Goal: Information Seeking & Learning: Learn about a topic

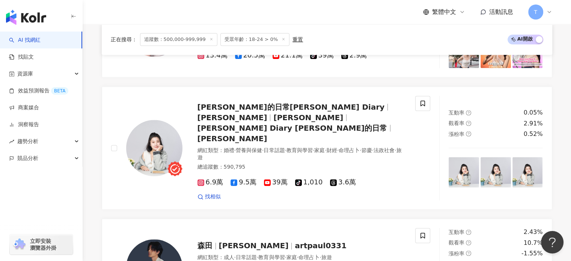
scroll to position [900, 0]
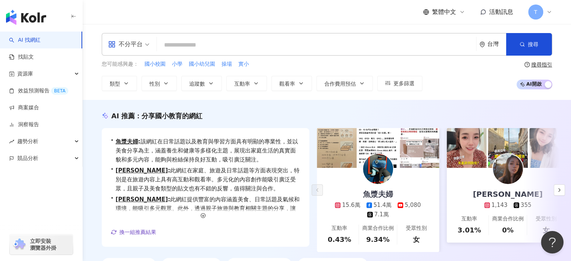
click at [507, 172] on img at bounding box center [508, 169] width 30 height 30
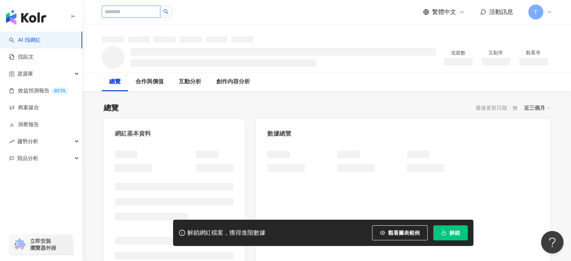
click at [130, 13] on input "search" at bounding box center [131, 12] width 59 height 12
paste input "**********"
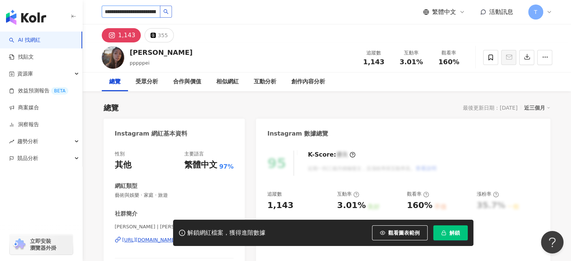
click at [172, 15] on button "button" at bounding box center [166, 12] width 12 height 12
type input "**********"
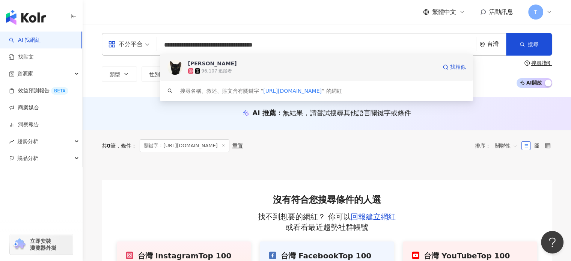
click at [265, 76] on div "silvia 96,107 追蹤者 找相似" at bounding box center [317, 67] width 314 height 27
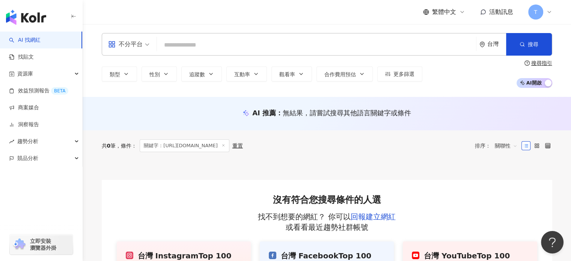
click at [217, 54] on div "不分平台 台灣 搜尋 0958743d-1082-4b80-820e-c3d2519d3f4a silvia 96,107 追蹤者 搜尋名稱、敘述、貼文含有關…" at bounding box center [327, 44] width 451 height 23
click at [218, 51] on input "search" at bounding box center [316, 45] width 313 height 14
paste input "**********"
type input "**********"
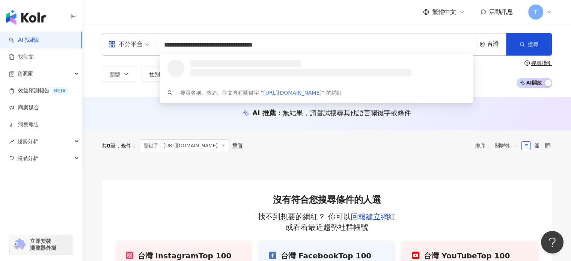
click at [427, 72] on div at bounding box center [317, 68] width 314 height 29
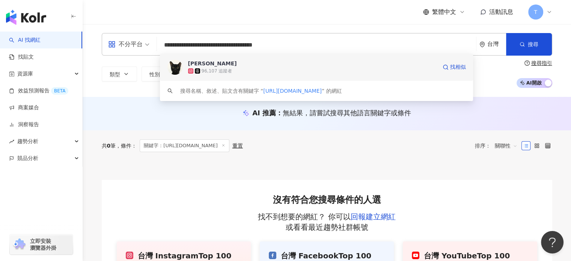
click at [359, 62] on span "silvia" at bounding box center [312, 64] width 249 height 8
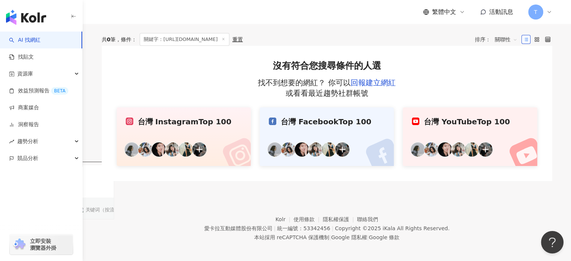
scroll to position [137, 0]
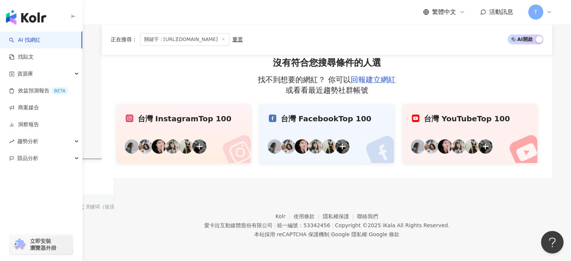
click at [443, 132] on link "台灣 YouTube Top 100" at bounding box center [470, 133] width 134 height 59
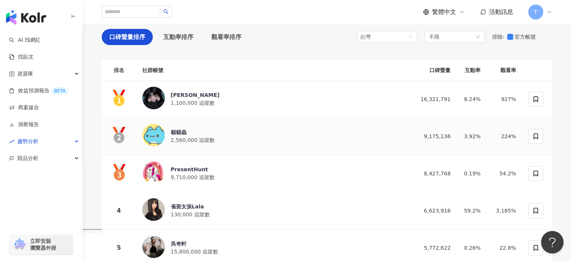
scroll to position [75, 0]
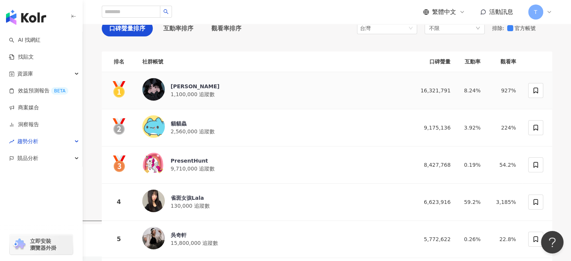
click at [156, 85] on img at bounding box center [153, 89] width 23 height 23
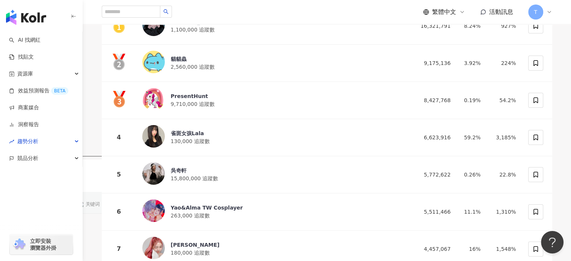
scroll to position [38, 0]
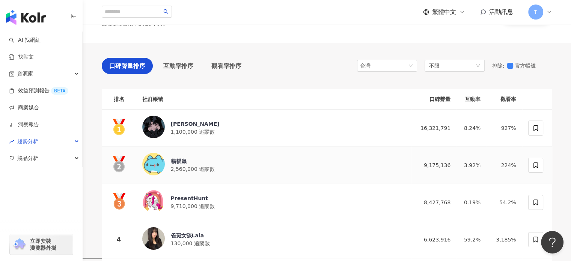
click at [183, 159] on div "貓貓蟲" at bounding box center [193, 161] width 44 height 8
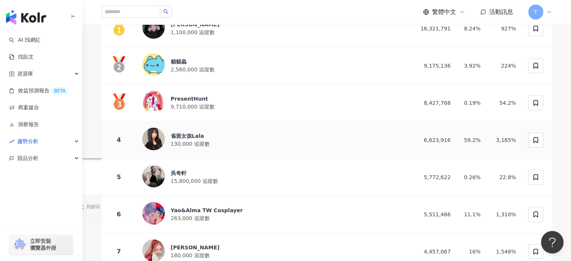
scroll to position [150, 0]
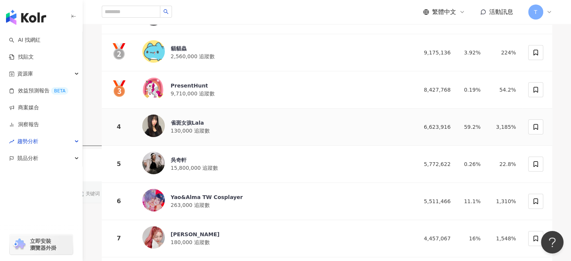
click at [183, 122] on div "雀斑女孩Lala" at bounding box center [190, 123] width 39 height 8
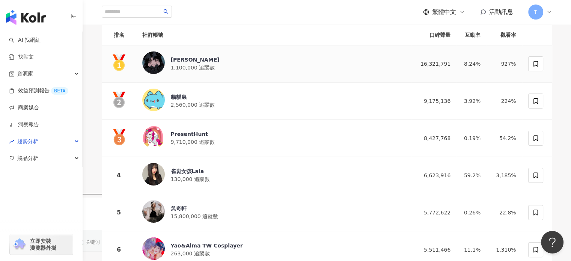
scroll to position [0, 0]
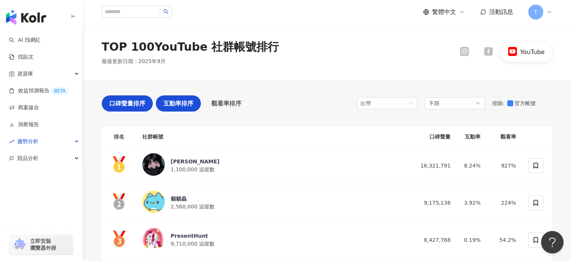
click at [171, 103] on span "互動率排序" at bounding box center [178, 103] width 30 height 9
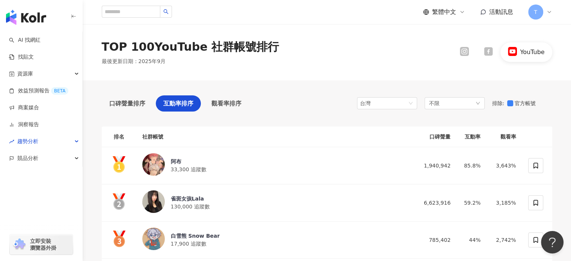
click at [468, 50] on g at bounding box center [464, 51] width 9 height 9
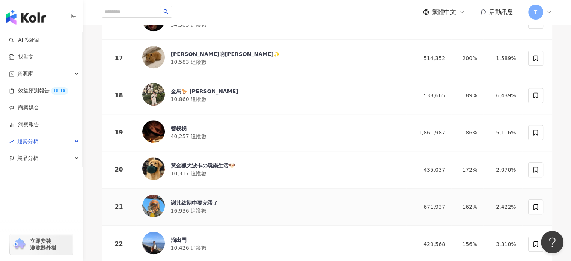
scroll to position [526, 0]
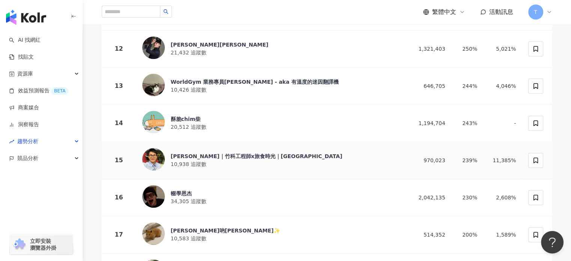
click at [189, 153] on div "Jerry昇翰｜竹科工程師x旅食時光｜新竹 桃園 台北" at bounding box center [257, 157] width 172 height 8
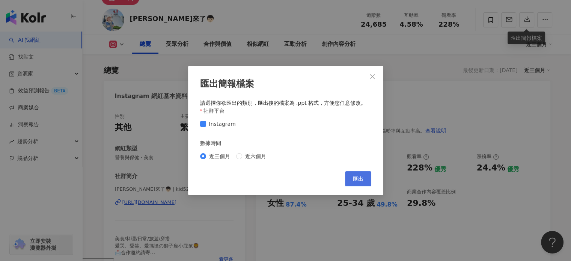
click at [356, 180] on span "匯出" at bounding box center [358, 179] width 11 height 6
click at [370, 73] on button "Close" at bounding box center [372, 76] width 15 height 15
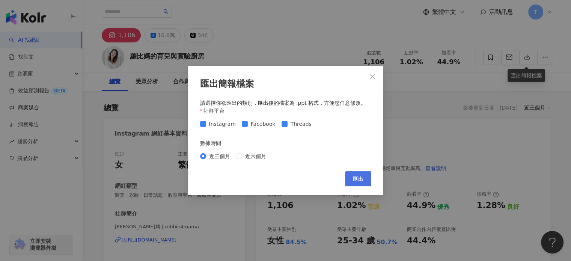
click at [353, 181] on span "匯出" at bounding box center [358, 179] width 11 height 6
click at [360, 183] on button "匯出" at bounding box center [358, 178] width 26 height 15
click at [429, 68] on div "匯出簡報檔案 請選擇你欲匯出的類別，匯出後的檔案為 .ppt 格式，方便您任意修改。 社群平台 Instagram Facebook Threads 數據時間…" at bounding box center [285, 130] width 571 height 261
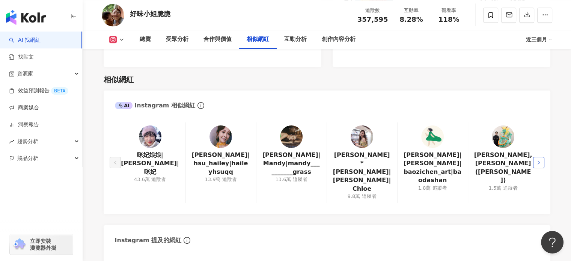
click at [538, 160] on icon "right" at bounding box center [539, 162] width 5 height 5
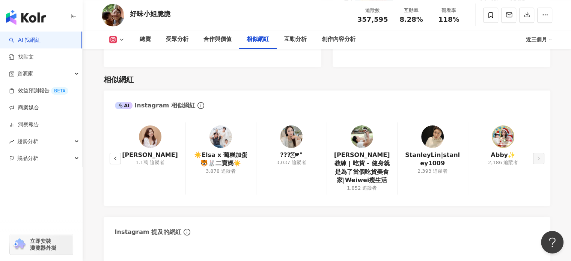
click at [149, 125] on img at bounding box center [150, 136] width 23 height 23
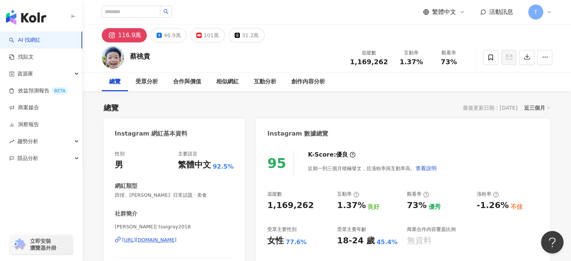
click at [130, 241] on div "https://www.instagram.com/tsaigray2018/" at bounding box center [149, 240] width 54 height 7
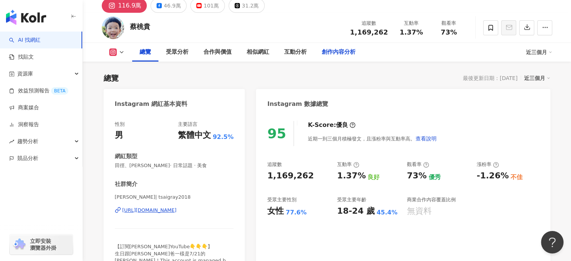
scroll to position [38, 0]
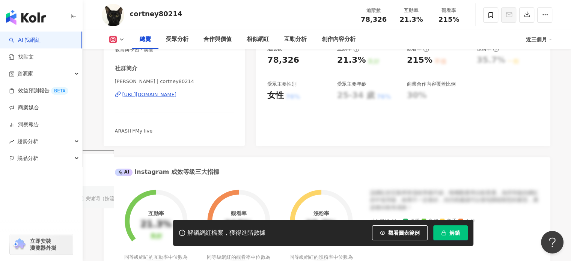
scroll to position [150, 0]
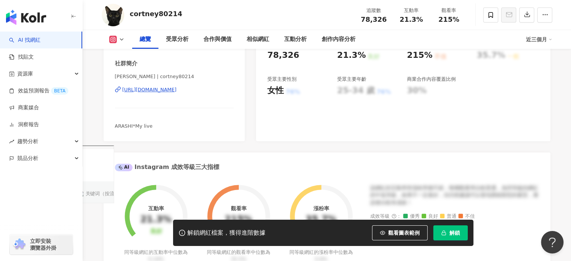
click at [450, 234] on span "解鎖" at bounding box center [455, 233] width 11 height 6
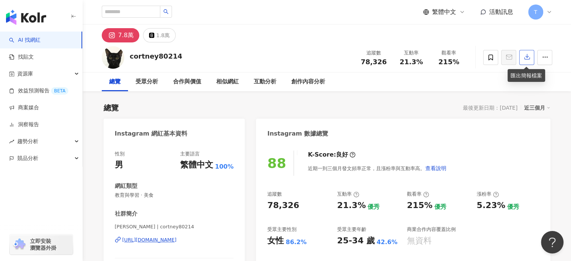
click at [528, 58] on icon "button" at bounding box center [527, 56] width 7 height 7
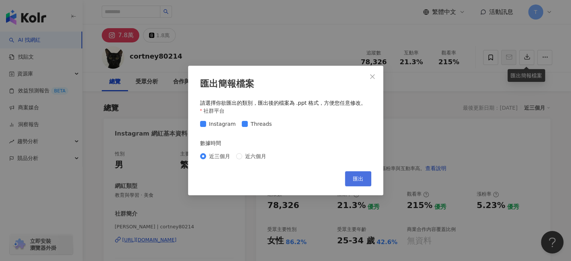
click at [351, 178] on button "匯出" at bounding box center [358, 178] width 26 height 15
click at [400, 156] on div "匯出簡報檔案 請選擇你欲匯出的類別，匯出後的檔案為 .ppt 格式，方便您任意修改。 社群平台 Instagram Threads 數據時間 近三個月 近六個…" at bounding box center [285, 130] width 571 height 261
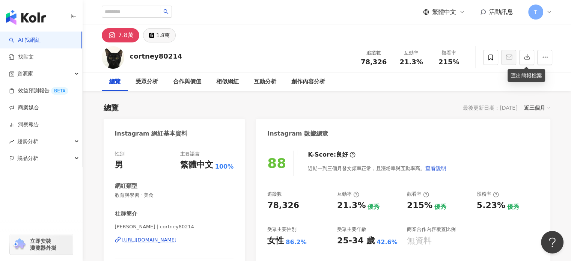
click at [149, 34] on icon at bounding box center [151, 35] width 5 height 5
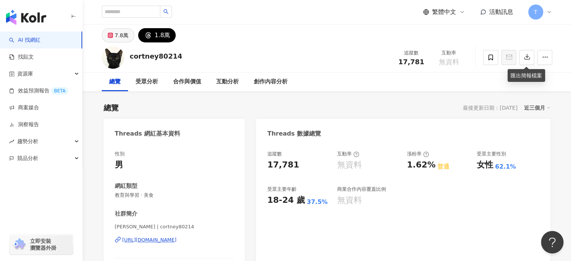
click at [121, 39] on div "7.8萬" at bounding box center [122, 35] width 14 height 11
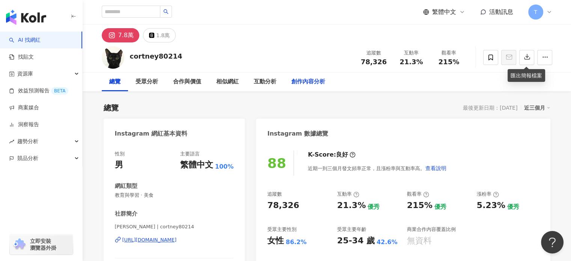
click at [115, 36] on icon at bounding box center [111, 35] width 9 height 9
click at [294, 91] on div "創作內容分析" at bounding box center [308, 81] width 49 height 19
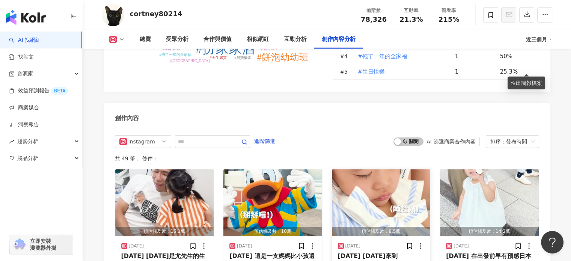
scroll to position [2301, 0]
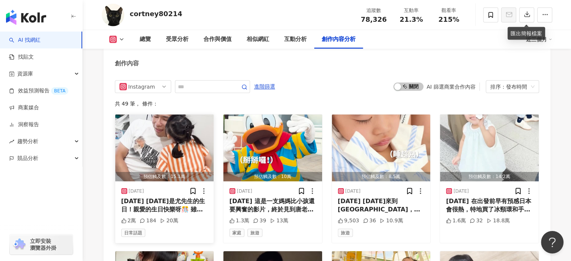
click at [140, 197] on div "2025.09.12 今天是尤先生的生日！親愛的生日快樂呀🎊 雖然妳女兒真的很欠揍，但還是很可愛對吧😎，不客氣真的太好笑😂 #匆抓蛋餅 #生日快樂" at bounding box center [164, 205] width 87 height 17
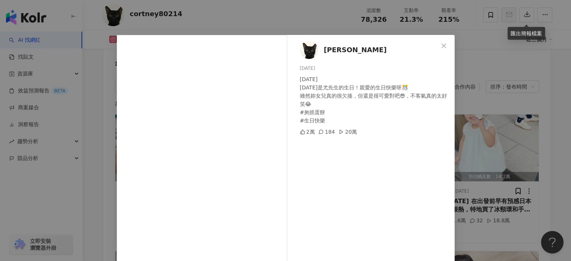
scroll to position [0, 0]
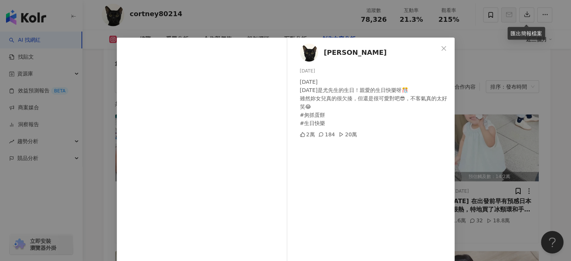
click at [527, 165] on div "silvia 2025/9/12 2025.09.12 今天是尤先生的生日！親愛的生日快樂呀🎊 雖然妳女兒真的很欠揍，但還是很可愛對吧😎，不客氣真的太好笑😂 …" at bounding box center [285, 130] width 571 height 261
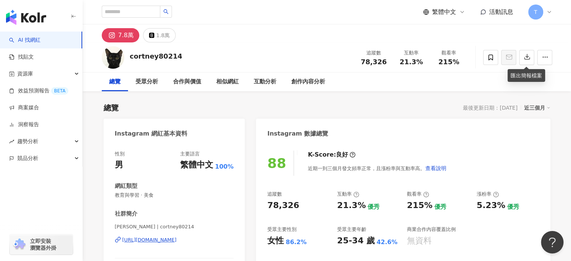
click at [438, 127] on div "Instagram 數據總覽" at bounding box center [403, 131] width 294 height 24
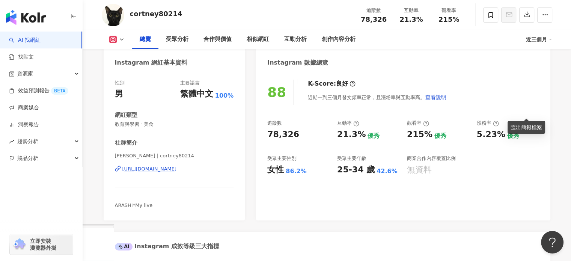
scroll to position [38, 0]
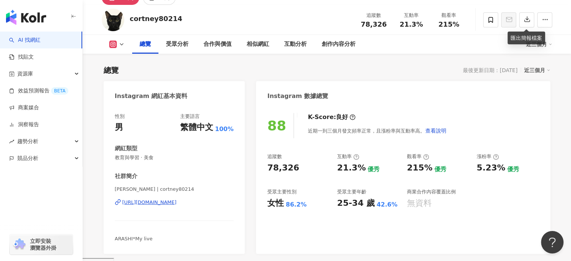
click at [171, 201] on div "https://www.instagram.com/cortney80214/" at bounding box center [149, 202] width 54 height 7
drag, startPoint x: 316, startPoint y: 68, endPoint x: 328, endPoint y: 44, distance: 26.2
click at [316, 68] on div "總覽 最後更新日期：2025/9/17 近三個月" at bounding box center [327, 70] width 447 height 11
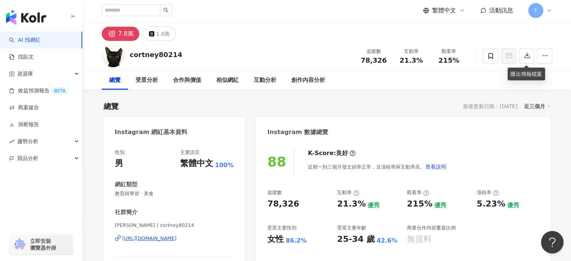
scroll to position [0, 0]
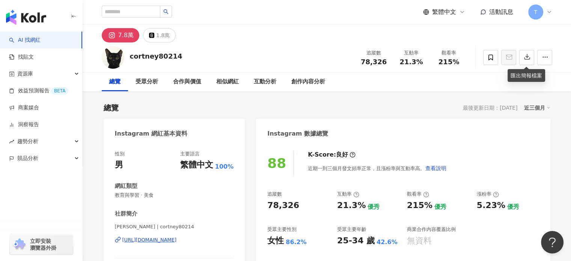
click at [170, 242] on div "https://www.instagram.com/cortney80214/" at bounding box center [149, 240] width 54 height 7
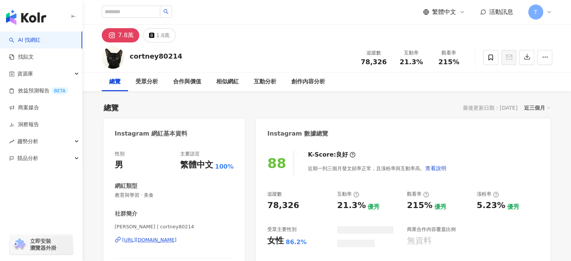
click at [528, 59] on icon "button" at bounding box center [527, 56] width 7 height 7
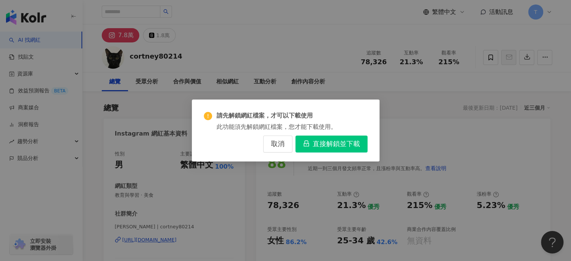
click at [311, 145] on button "直接解鎖並下載" at bounding box center [332, 144] width 72 height 17
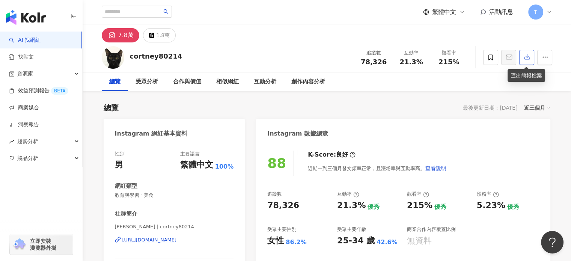
click at [523, 60] on button "button" at bounding box center [526, 57] width 15 height 15
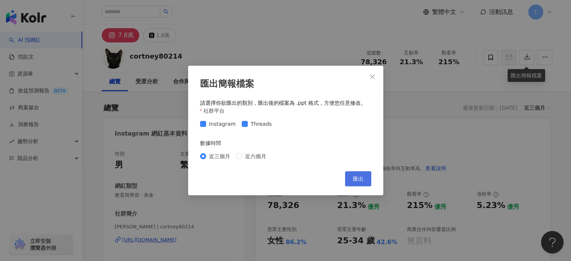
click at [353, 181] on span "匯出" at bounding box center [358, 179] width 11 height 6
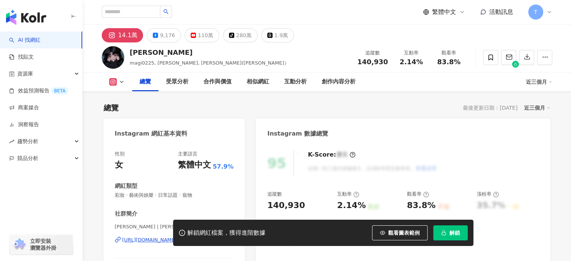
scroll to position [75, 0]
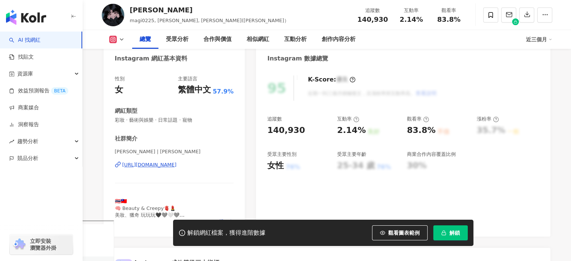
click at [143, 163] on div "[URL][DOMAIN_NAME]" at bounding box center [149, 165] width 54 height 7
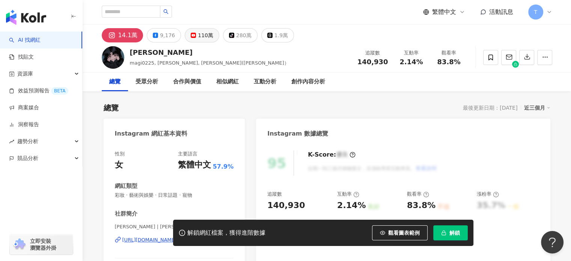
click at [198, 36] on div "110萬" at bounding box center [205, 35] width 15 height 11
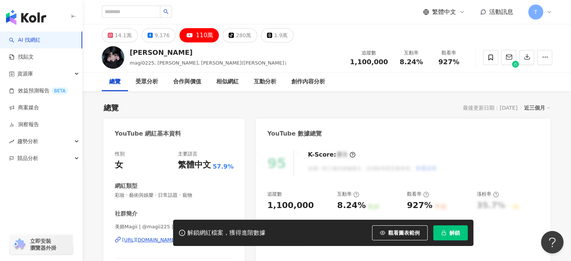
click at [196, 34] on div "110萬" at bounding box center [205, 35] width 18 height 11
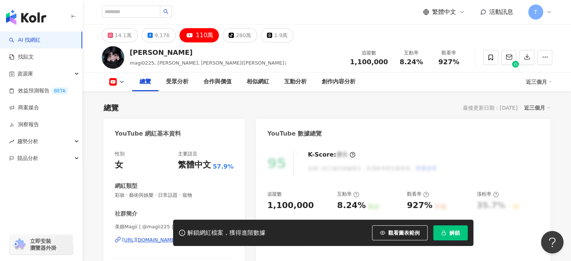
scroll to position [113, 0]
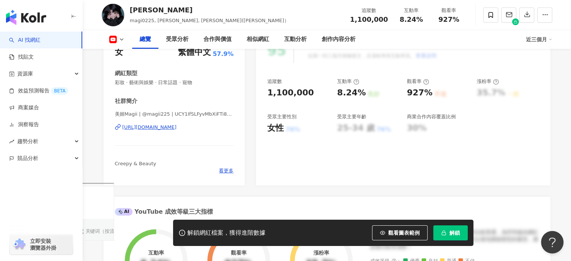
click at [177, 128] on div "https://www.youtube.com/channel/UCY1IfSLFyvMbXiFTi8kfLIw" at bounding box center [149, 127] width 54 height 7
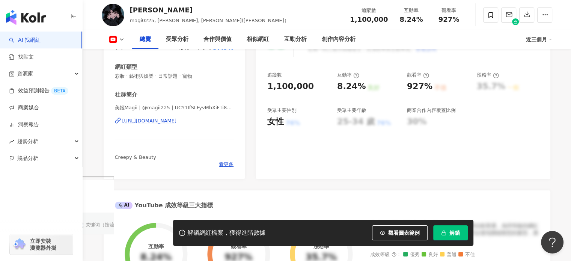
scroll to position [376, 0]
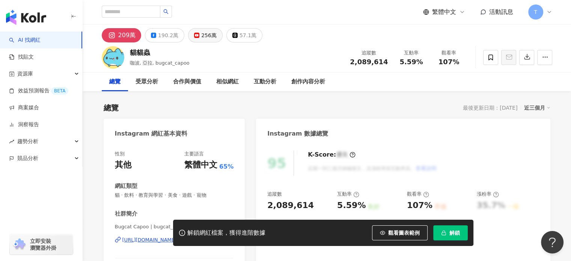
click at [197, 38] on button "256萬" at bounding box center [205, 35] width 35 height 14
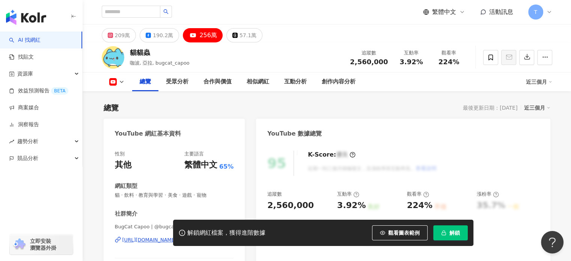
scroll to position [150, 0]
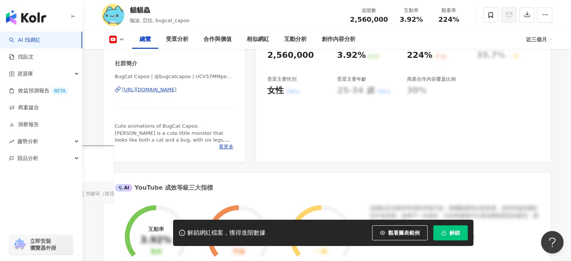
click at [177, 91] on div "[URL][DOMAIN_NAME]" at bounding box center [149, 89] width 54 height 7
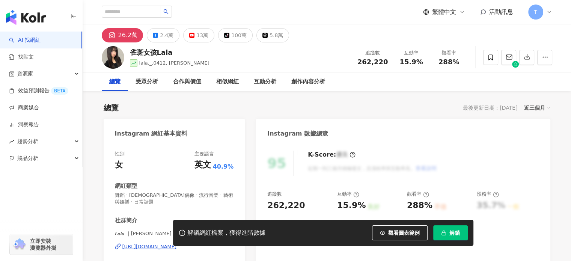
click at [196, 39] on div "13萬" at bounding box center [202, 35] width 12 height 11
click at [196, 36] on div "13萬" at bounding box center [202, 35] width 12 height 11
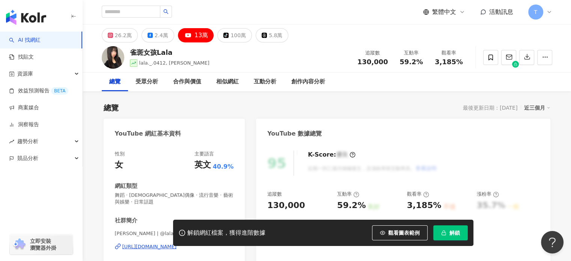
scroll to position [113, 0]
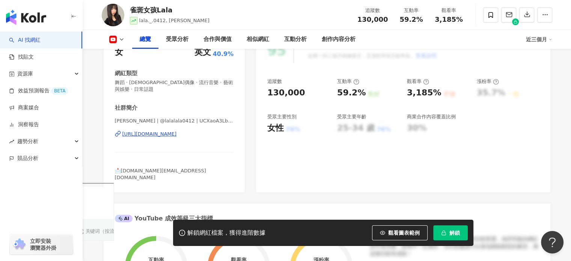
click at [177, 133] on div "[URL][DOMAIN_NAME]" at bounding box center [149, 134] width 54 height 7
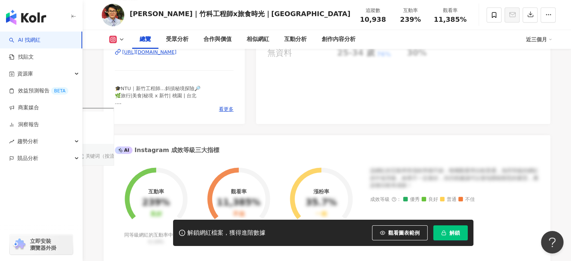
scroll to position [150, 0]
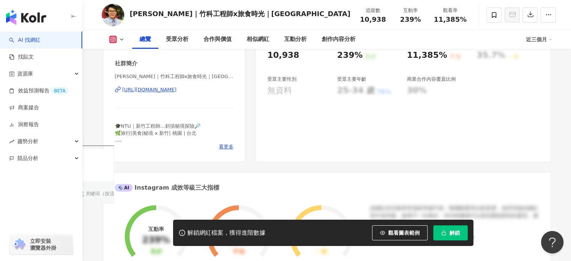
click at [168, 90] on div "https://www.instagram.com/nos1813/" at bounding box center [149, 89] width 54 height 7
